Goal: Find contact information: Find contact information

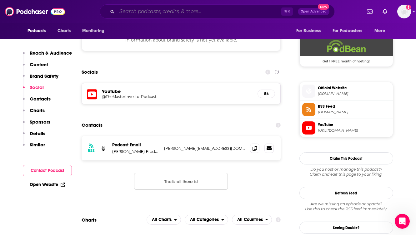
click at [131, 12] on input "Search podcasts, credits, & more..." at bounding box center [199, 12] width 164 height 10
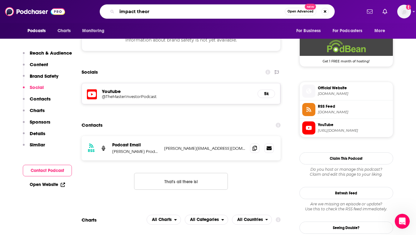
type input "impact theory"
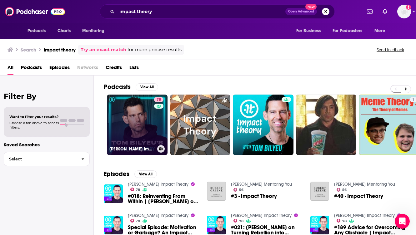
click at [126, 105] on link "78 [PERSON_NAME] Impact Theory" at bounding box center [137, 125] width 61 height 61
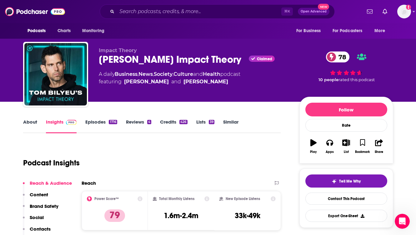
click at [169, 146] on div "Podcast Insights" at bounding box center [149, 159] width 253 height 32
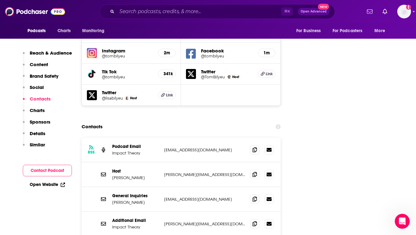
scroll to position [739, 0]
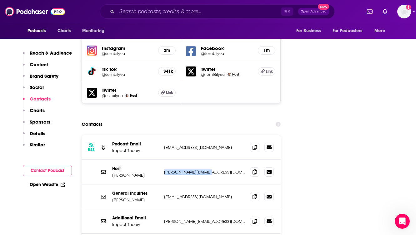
drag, startPoint x: 216, startPoint y: 146, endPoint x: 163, endPoint y: 144, distance: 52.8
click at [163, 160] on div "Host [PERSON_NAME] [PERSON_NAME][EMAIL_ADDRESS][DOMAIN_NAME] [PERSON_NAME][EMAI…" at bounding box center [181, 172] width 199 height 25
copy p "[PERSON_NAME][EMAIL_ADDRESS][DOMAIN_NAME]"
